Goal: Task Accomplishment & Management: Manage account settings

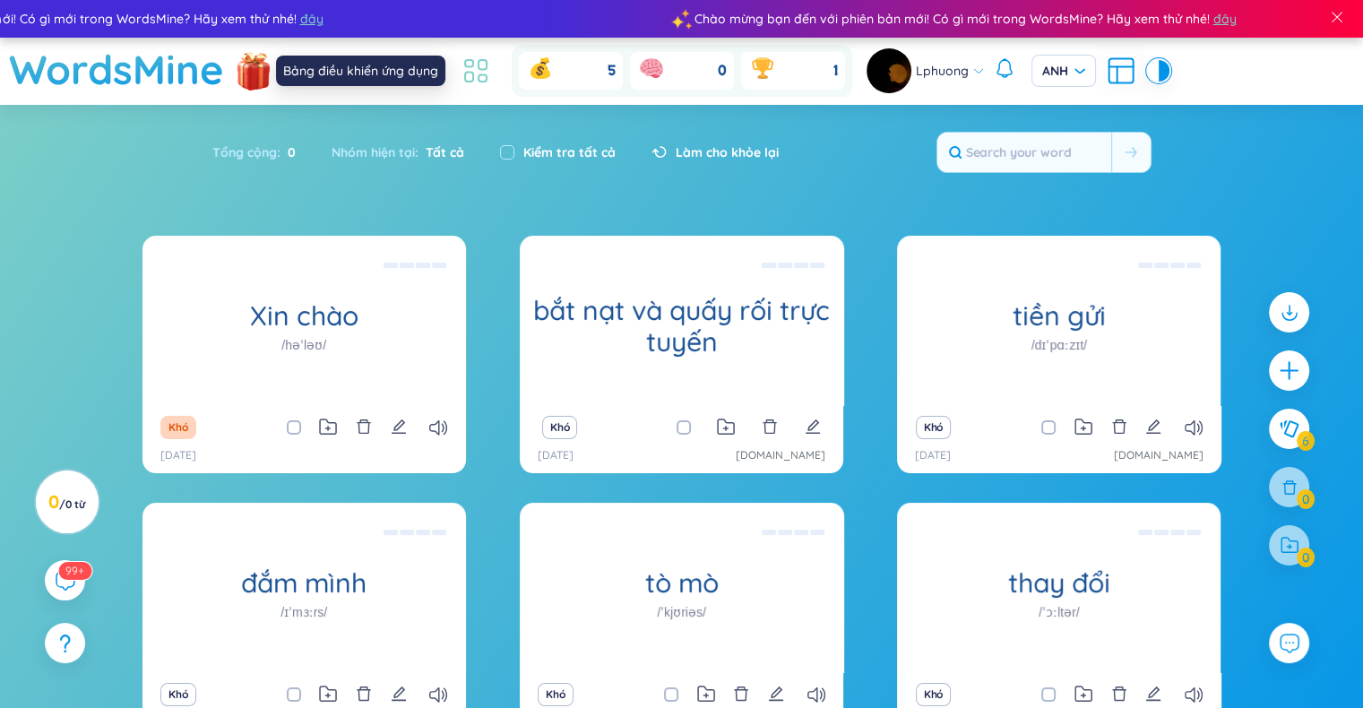
click at [485, 68] on icon at bounding box center [483, 65] width 8 height 10
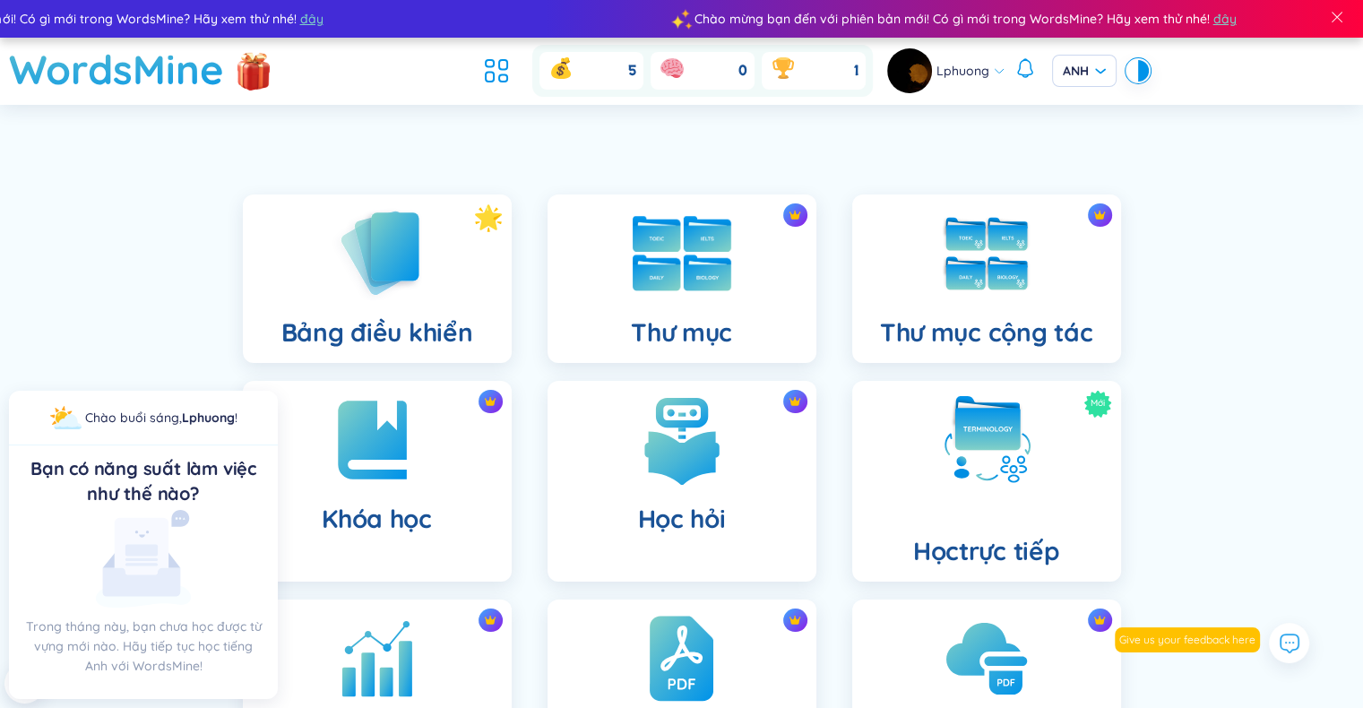
click at [707, 301] on div "Thư mục" at bounding box center [682, 279] width 269 height 169
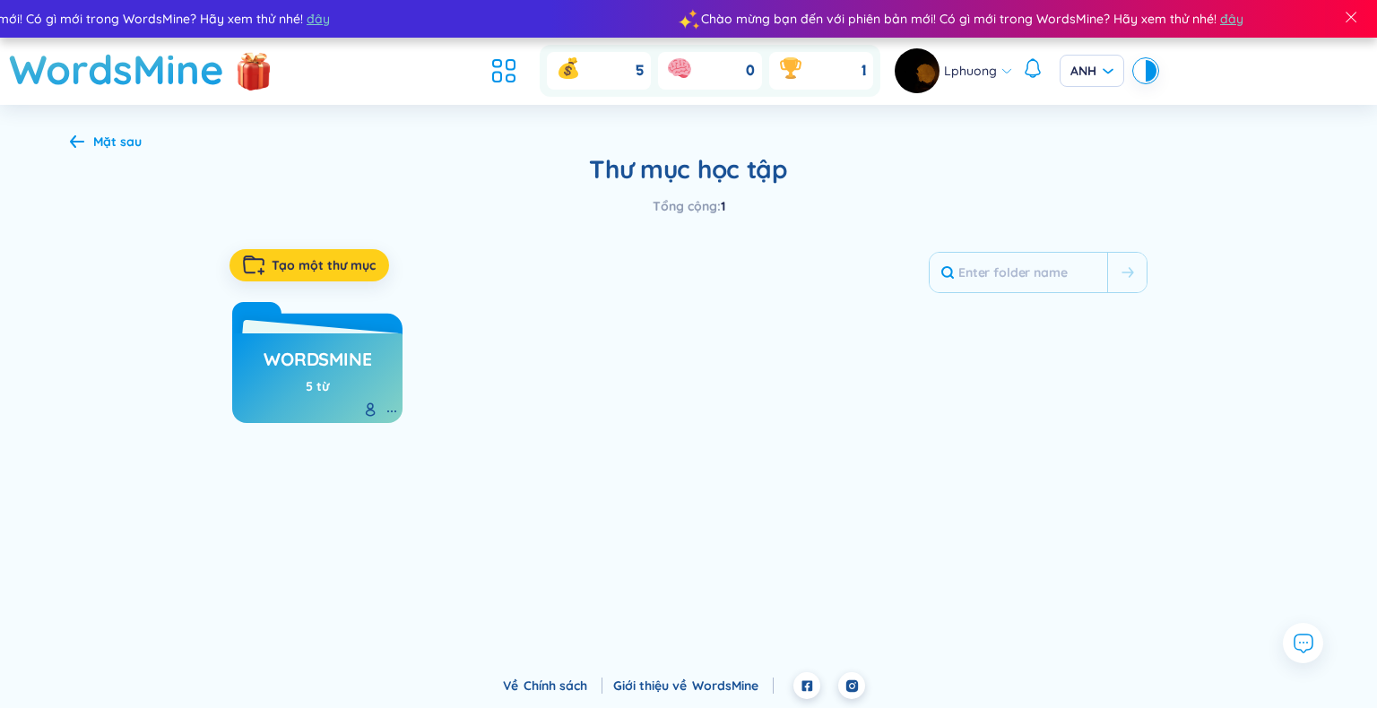
click at [269, 266] on div "button" at bounding box center [257, 265] width 29 height 20
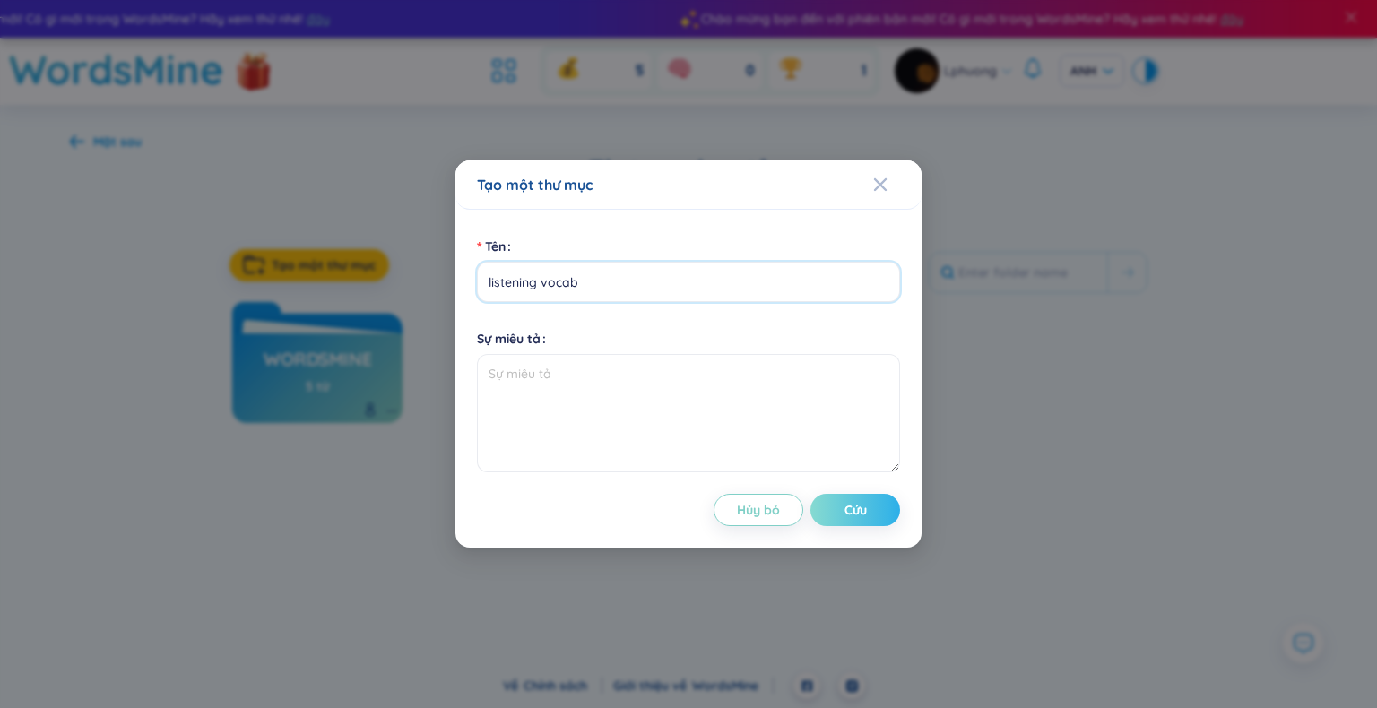
type input "listening vocab"
click at [864, 514] on font "Cứu" at bounding box center [855, 510] width 22 height 16
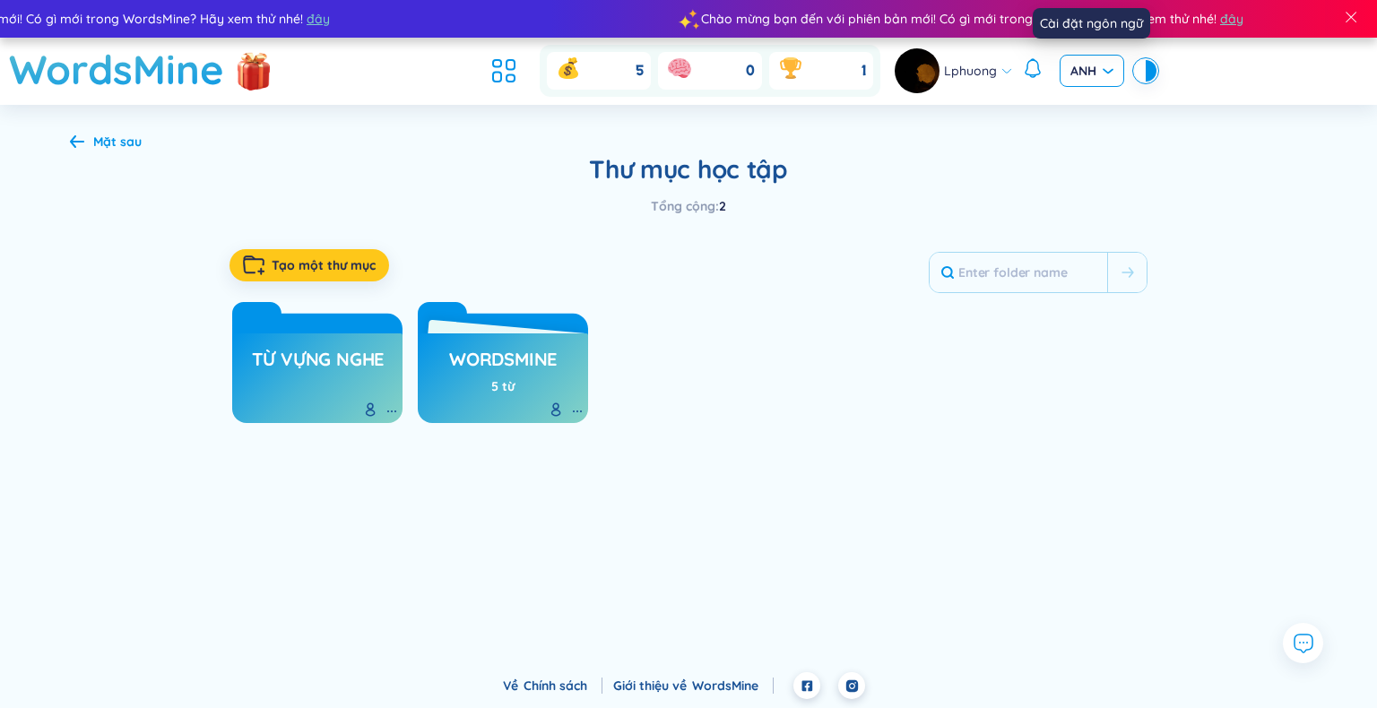
click at [1091, 66] on font "ANH" at bounding box center [1083, 71] width 26 height 16
click at [1090, 110] on div "VIE" at bounding box center [1090, 109] width 43 height 20
click at [1090, 67] on span "VIE" at bounding box center [1091, 71] width 43 height 18
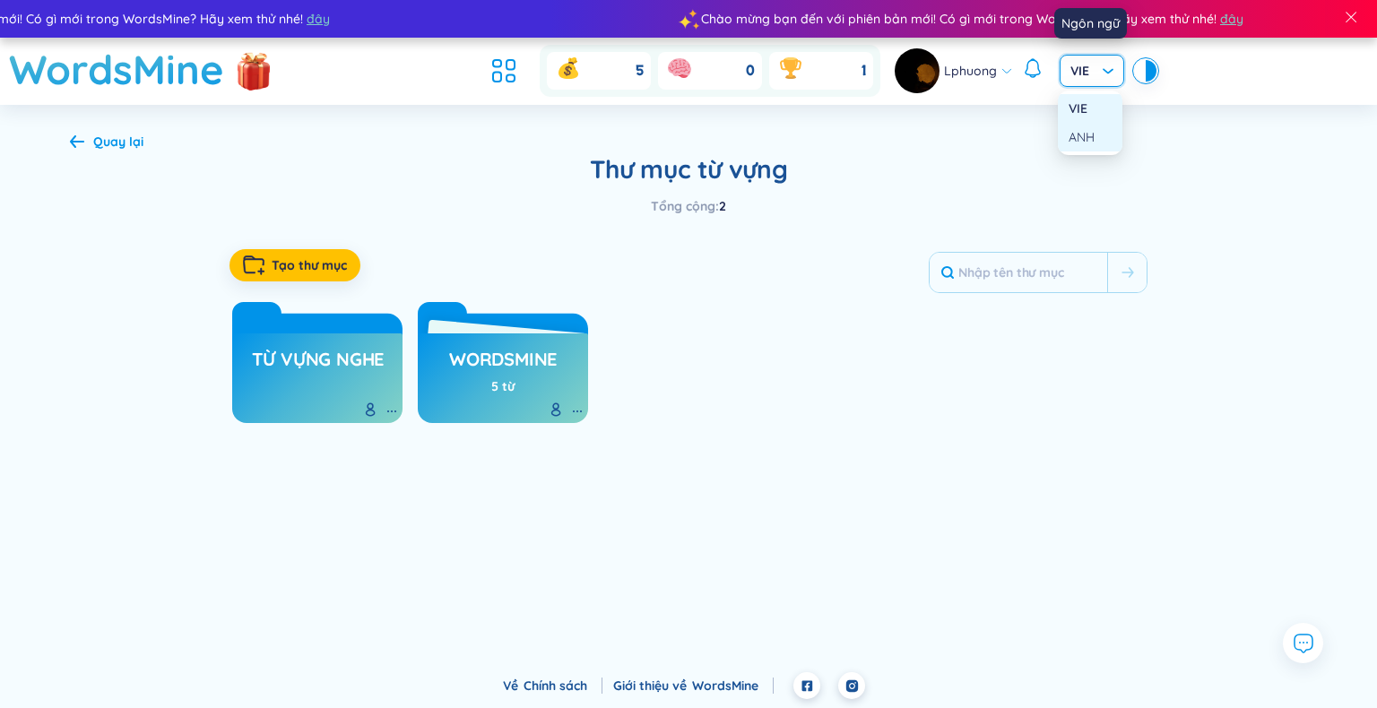
click at [1090, 138] on font "ANH" at bounding box center [1082, 137] width 26 height 16
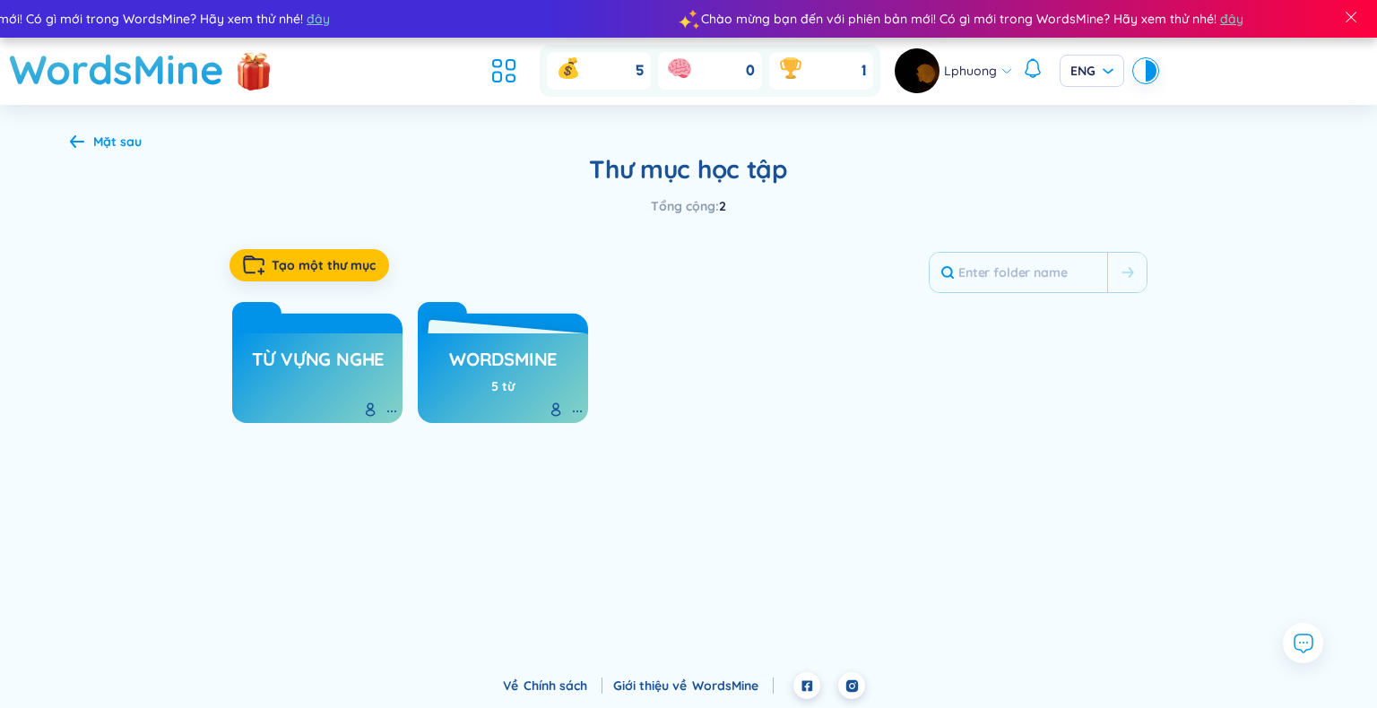
click at [362, 372] on h3 "từ vựng nghe" at bounding box center [318, 364] width 133 height 34
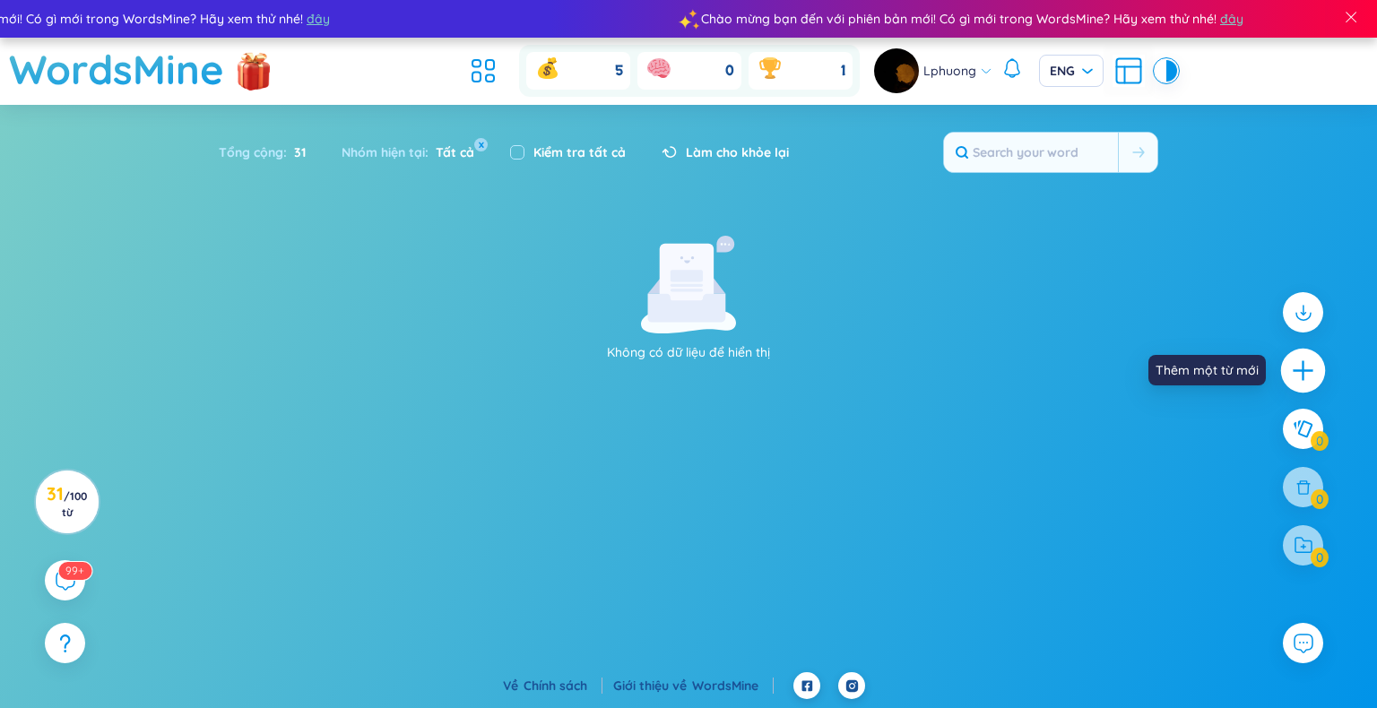
click at [1305, 382] on icon "cộng thêm" at bounding box center [1303, 371] width 25 height 25
